Goal: Contribute content

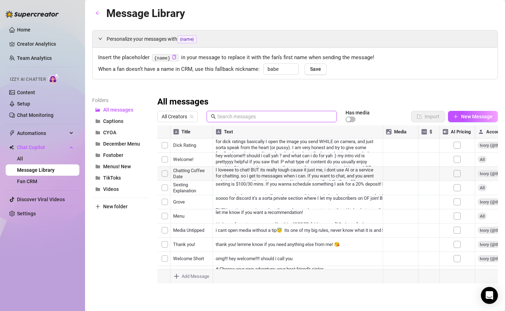
click at [238, 115] on input "text" at bounding box center [274, 117] width 115 height 8
type input "good boy"
click at [234, 171] on div at bounding box center [327, 204] width 341 height 158
click at [251, 175] on div at bounding box center [327, 204] width 341 height 158
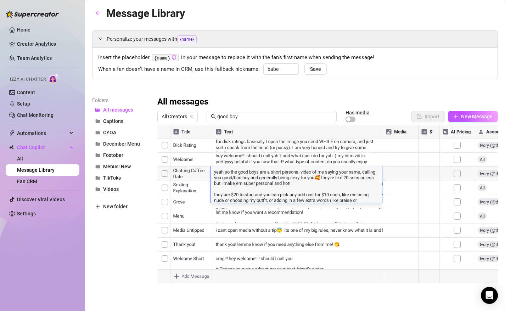
click at [251, 175] on textarea "yeah so the good boys are a short personal video of me saying your name, callin…" at bounding box center [296, 185] width 171 height 35
click at [262, 203] on textarea "yeah so the good boys are a short personal video of me saying your name, callin…" at bounding box center [296, 185] width 171 height 35
drag, startPoint x: 272, startPoint y: 202, endPoint x: 245, endPoint y: 209, distance: 27.4
click at [245, 209] on div "Title Text Media $ AI Pricing Accounts Be A Good Boy Be A Good Boy! 16 false Yo…" at bounding box center [327, 204] width 341 height 158
click at [253, 185] on textarea "yeah so the good boys are a short personal video of me saying your name, callin…" at bounding box center [296, 185] width 171 height 35
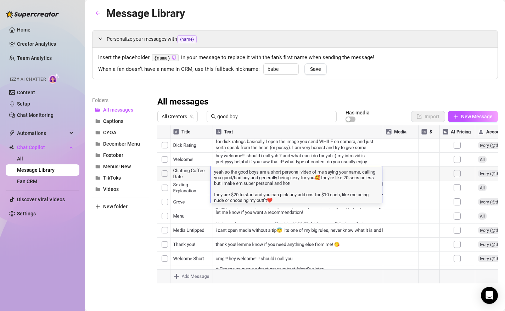
click at [253, 185] on textarea "yeah so the good boys are a short personal video of me saying your name, callin…" at bounding box center [296, 185] width 171 height 35
click at [268, 185] on textarea "yeah so the good boys are a short personal video of me saying your name, callin…" at bounding box center [296, 185] width 171 height 35
click at [282, 185] on textarea "yeah so the good boys are a short personal video of me saying your name, callin…" at bounding box center [296, 185] width 171 height 35
type textarea "yeah so the good boys are a short personal video of me saying your name, callin…"
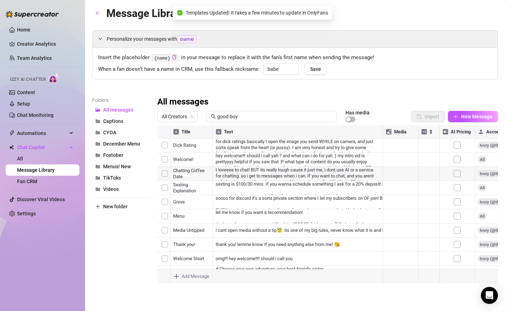
click at [105, 279] on div "Folders All messages Captions CYOA December Menu Foxtober Menus! New TikToks Vi…" at bounding box center [120, 189] width 57 height 187
